Goal: Check status: Check status

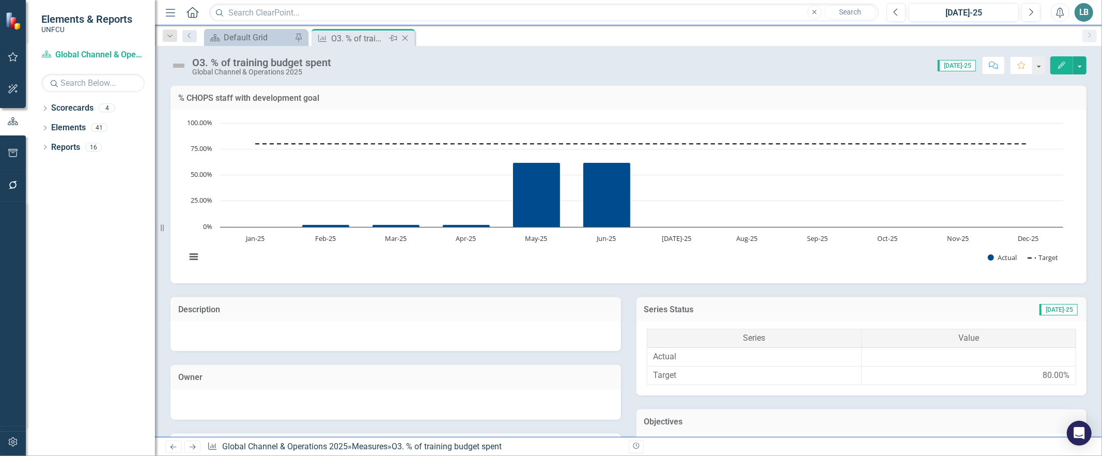
click at [407, 34] on icon "Close" at bounding box center [405, 38] width 10 height 8
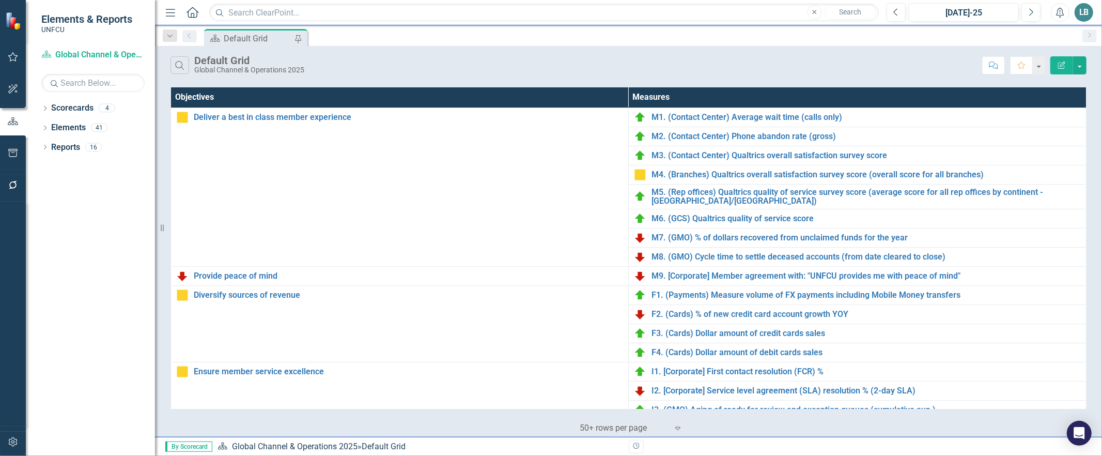
scroll to position [280, 0]
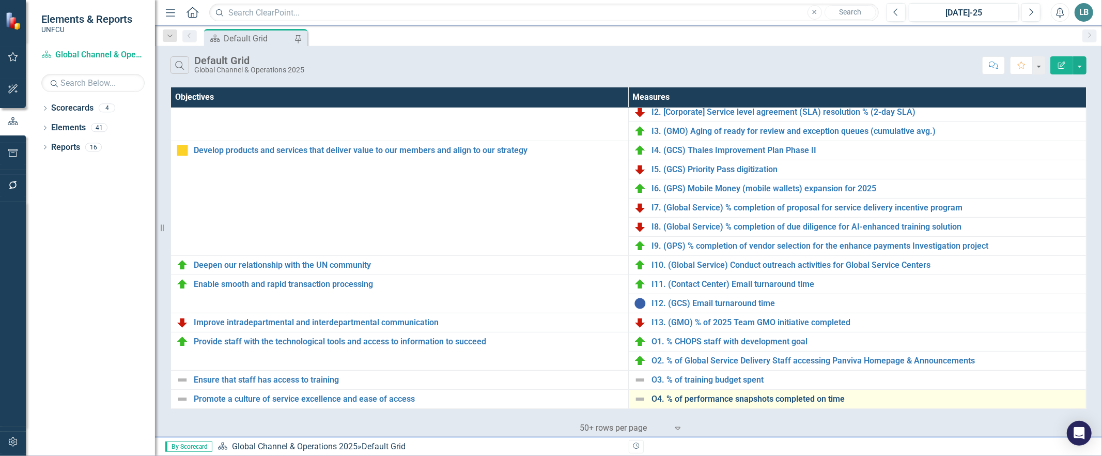
click at [692, 399] on link "O4. % of performance snapshots completed on time" at bounding box center [865, 398] width 429 height 9
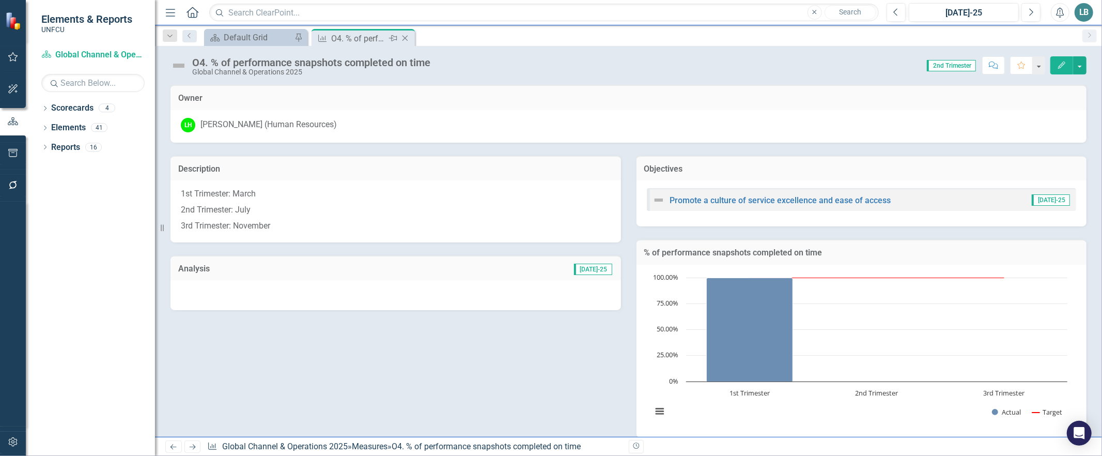
click at [406, 36] on icon "Close" at bounding box center [405, 38] width 10 height 8
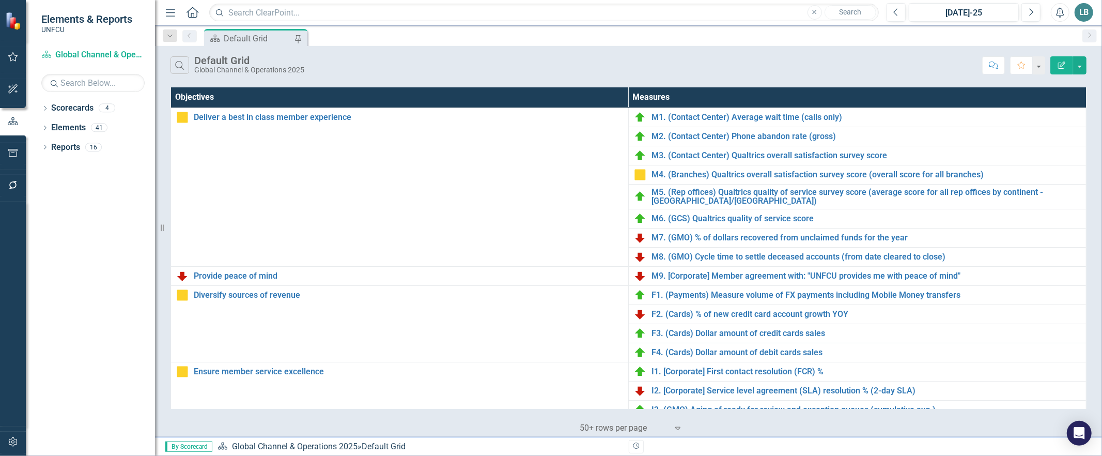
scroll to position [280, 0]
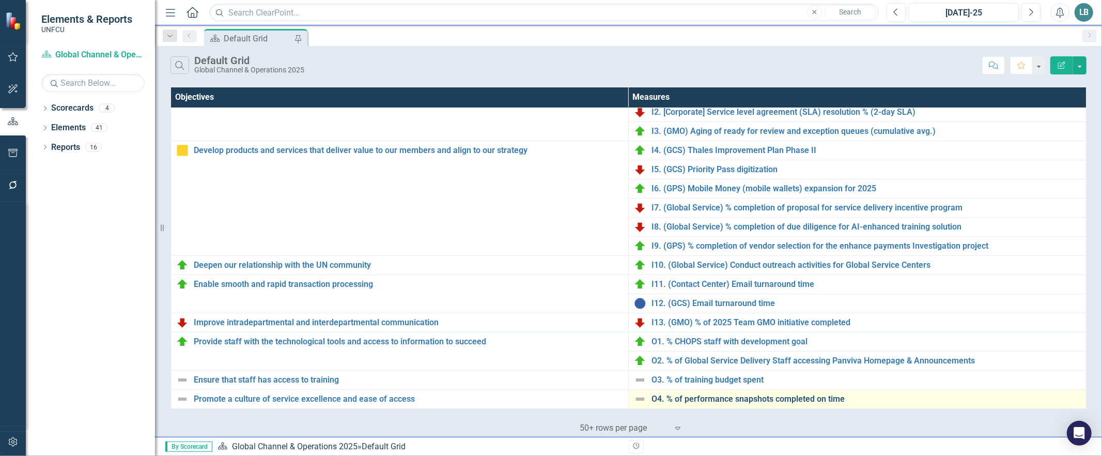
click at [730, 401] on link "O4. % of performance snapshots completed on time" at bounding box center [865, 398] width 429 height 9
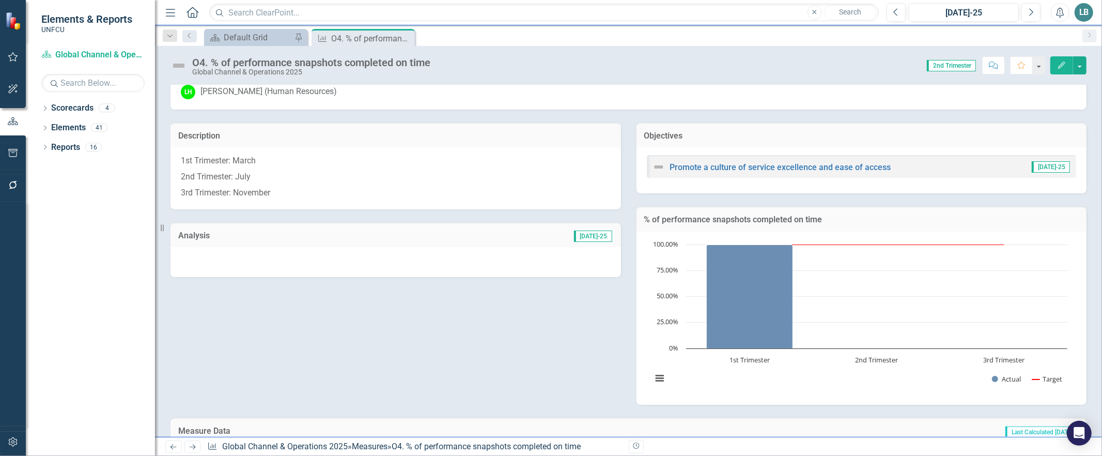
scroll to position [174, 0]
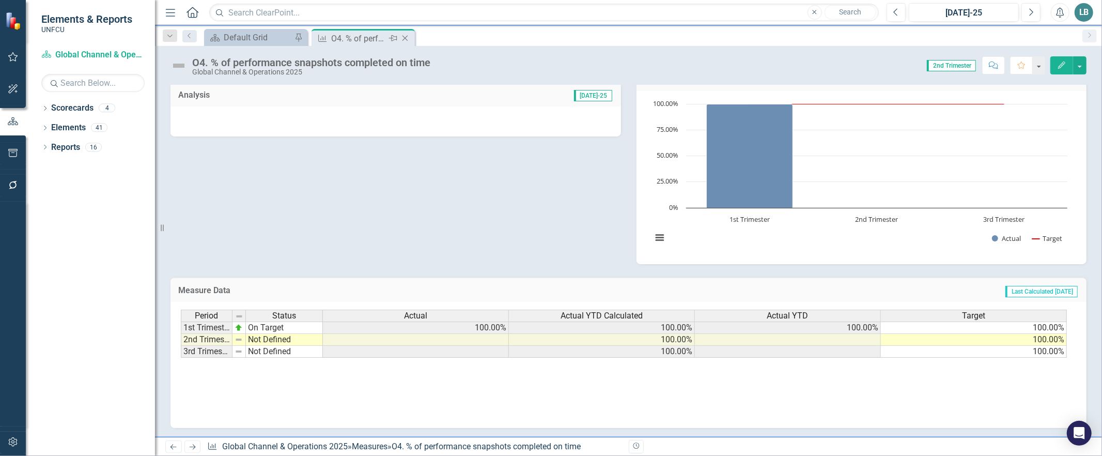
click at [403, 35] on icon "Close" at bounding box center [405, 38] width 10 height 8
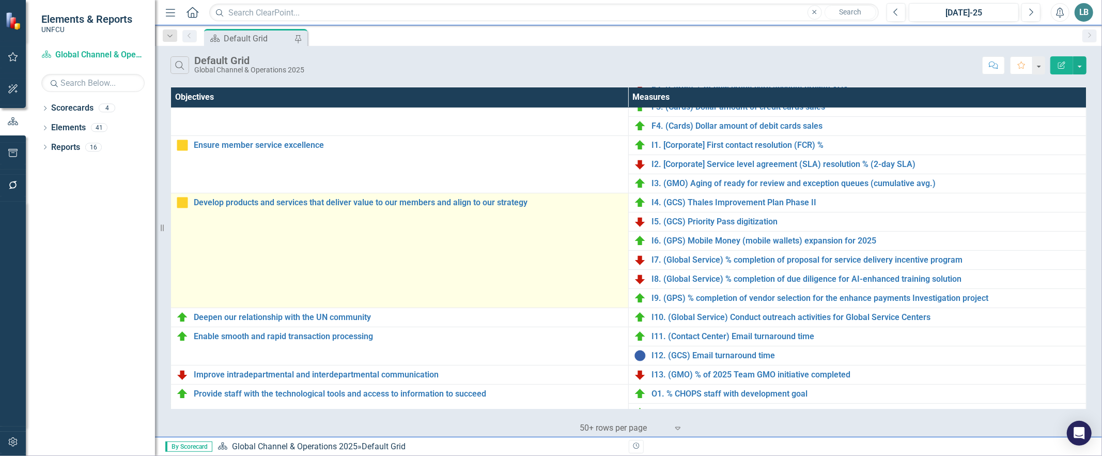
scroll to position [280, 0]
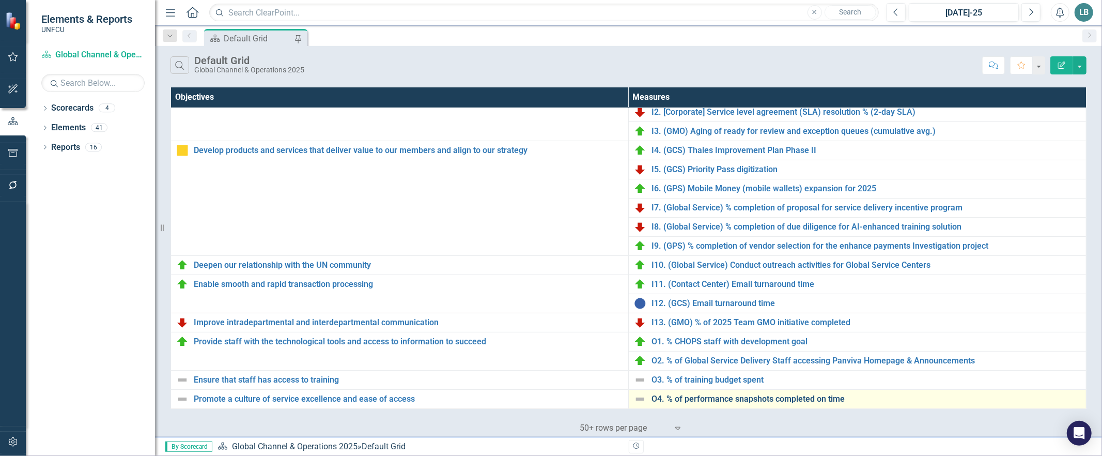
click at [701, 401] on link "O4. % of performance snapshots completed on time" at bounding box center [865, 398] width 429 height 9
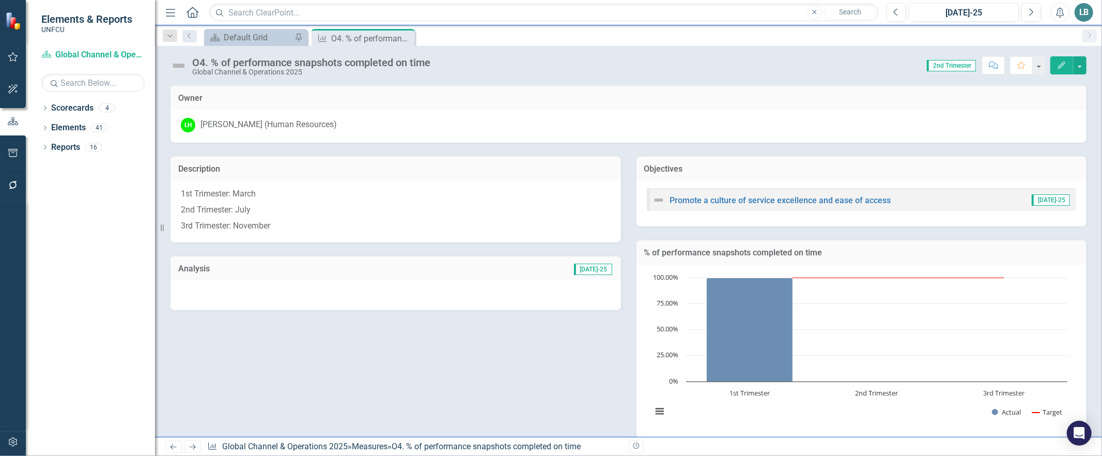
scroll to position [174, 0]
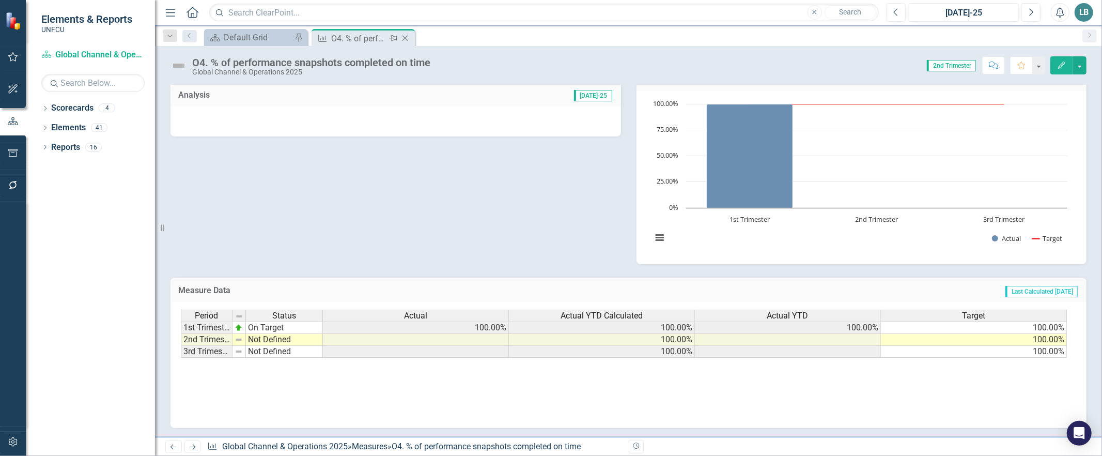
click at [404, 39] on icon "Close" at bounding box center [405, 38] width 10 height 8
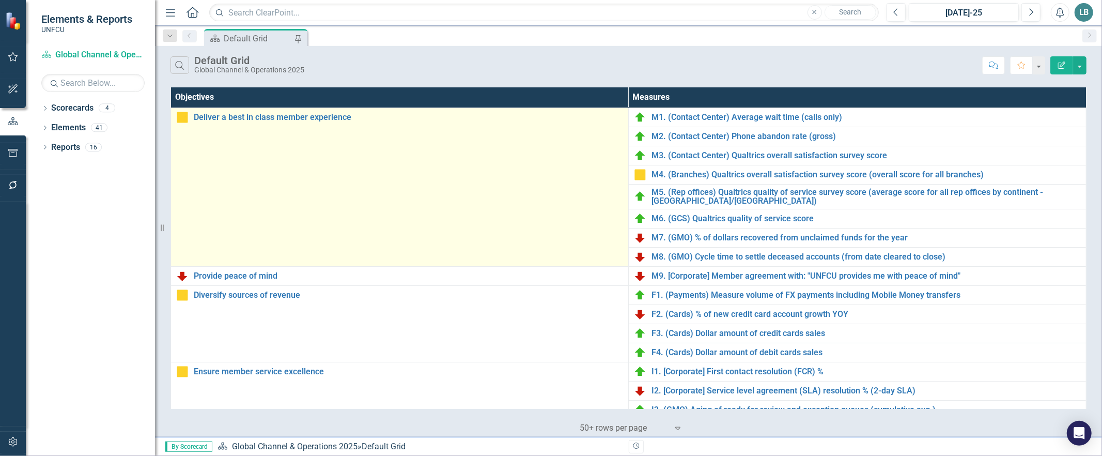
scroll to position [280, 0]
